Goal: Check status: Check status

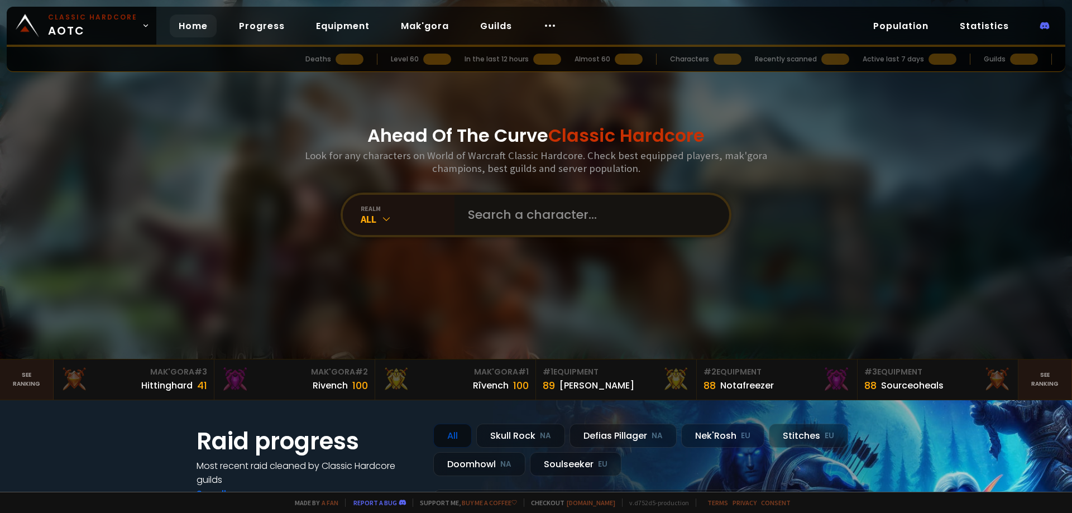
click at [562, 218] on input "text" at bounding box center [588, 215] width 255 height 40
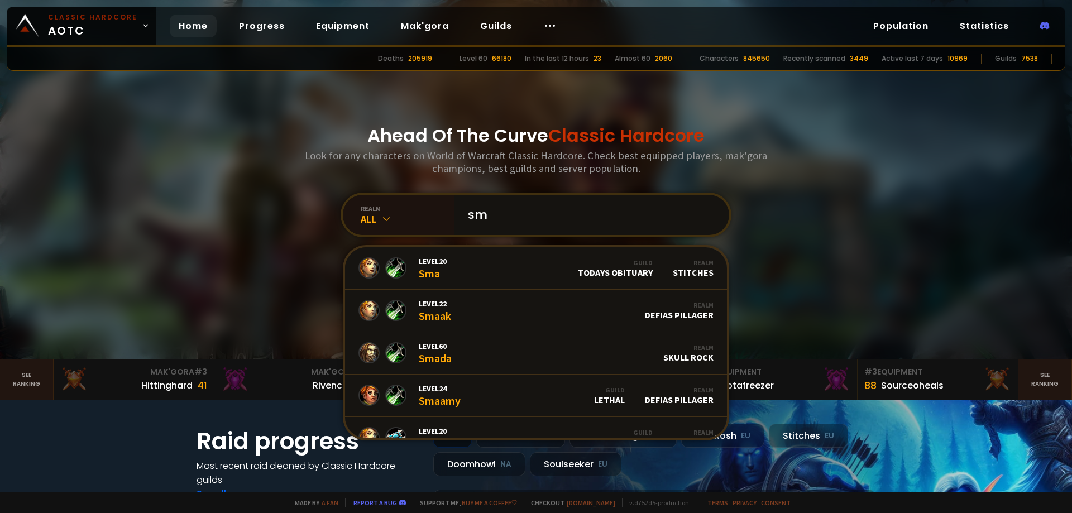
click at [519, 210] on input "sm" at bounding box center [588, 215] width 255 height 40
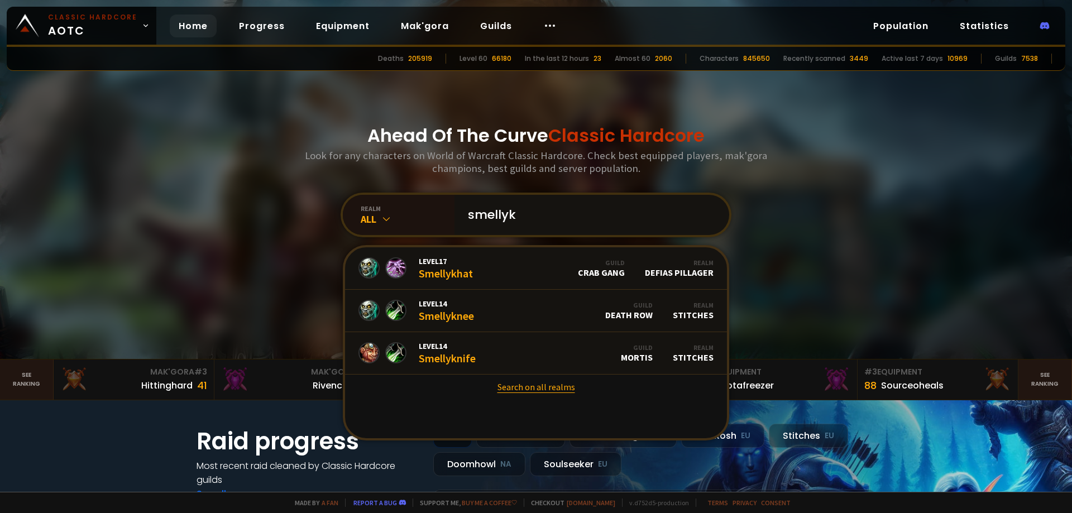
type input "smellyk"
click at [545, 387] on link "Search on all realms" at bounding box center [536, 387] width 382 height 25
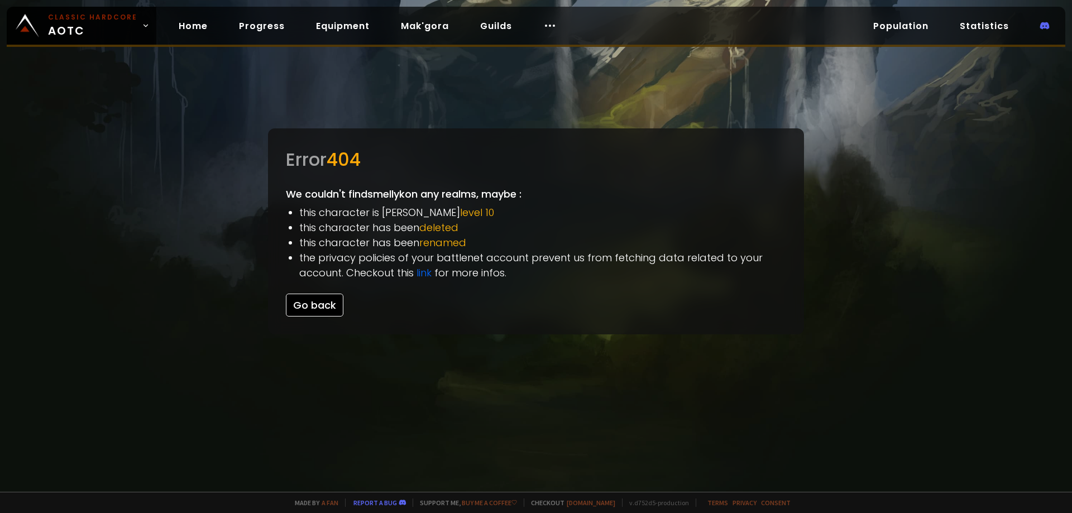
click at [318, 312] on button "Go back" at bounding box center [315, 305] width 58 height 23
